Goal: Information Seeking & Learning: Learn about a topic

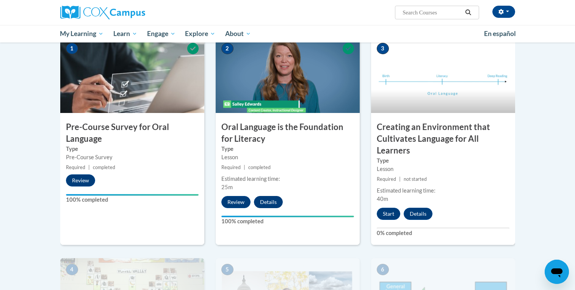
scroll to position [162, 0]
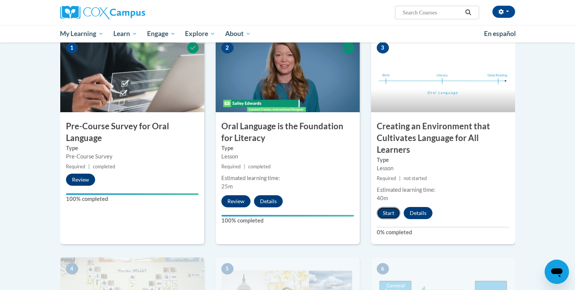
click at [389, 211] on button "Start" at bounding box center [389, 213] width 24 height 12
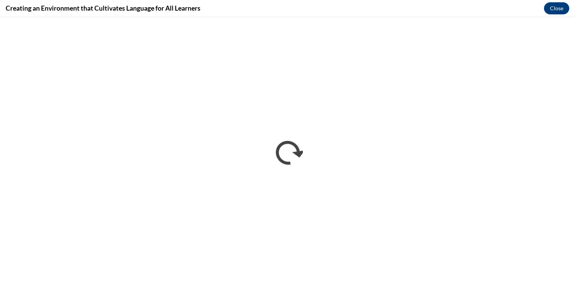
scroll to position [0, 0]
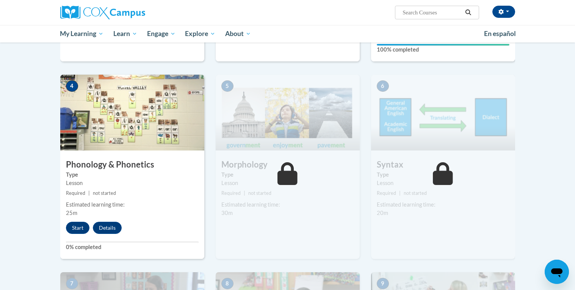
scroll to position [345, 0]
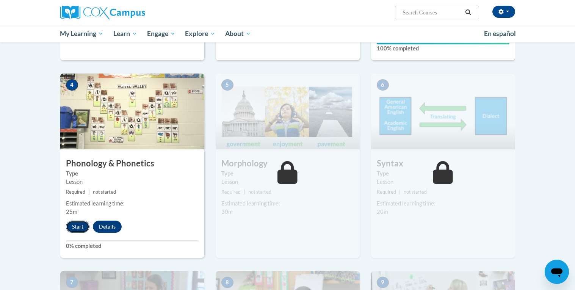
click at [73, 230] on button "Start" at bounding box center [78, 227] width 24 height 12
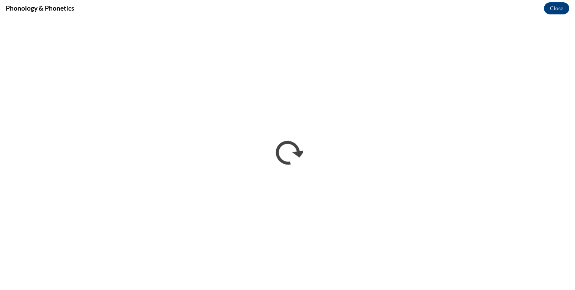
scroll to position [0, 0]
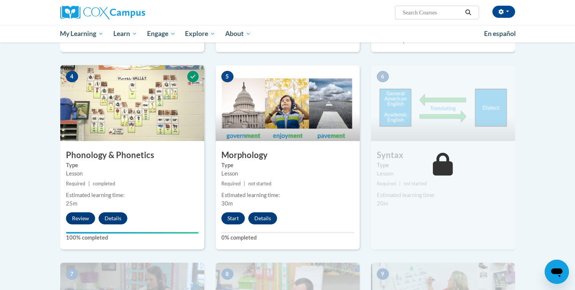
scroll to position [366, 0]
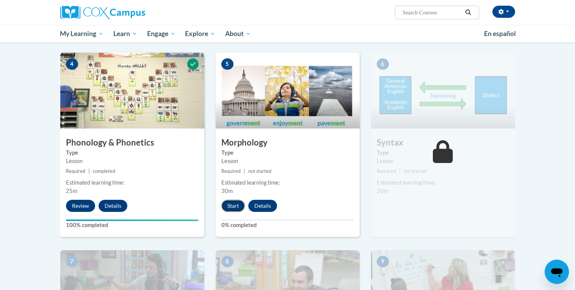
click at [230, 206] on button "Start" at bounding box center [233, 206] width 24 height 12
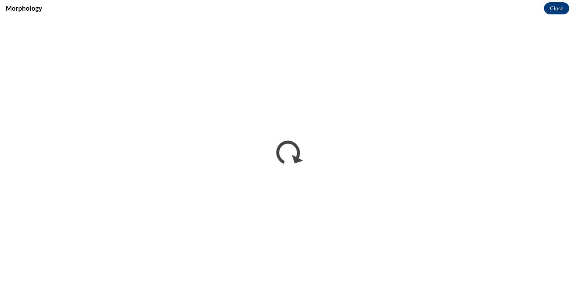
scroll to position [0, 0]
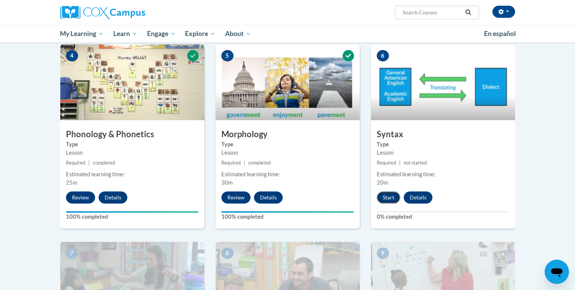
click at [389, 199] on button "Start" at bounding box center [389, 197] width 24 height 12
